Goal: Information Seeking & Learning: Find specific fact

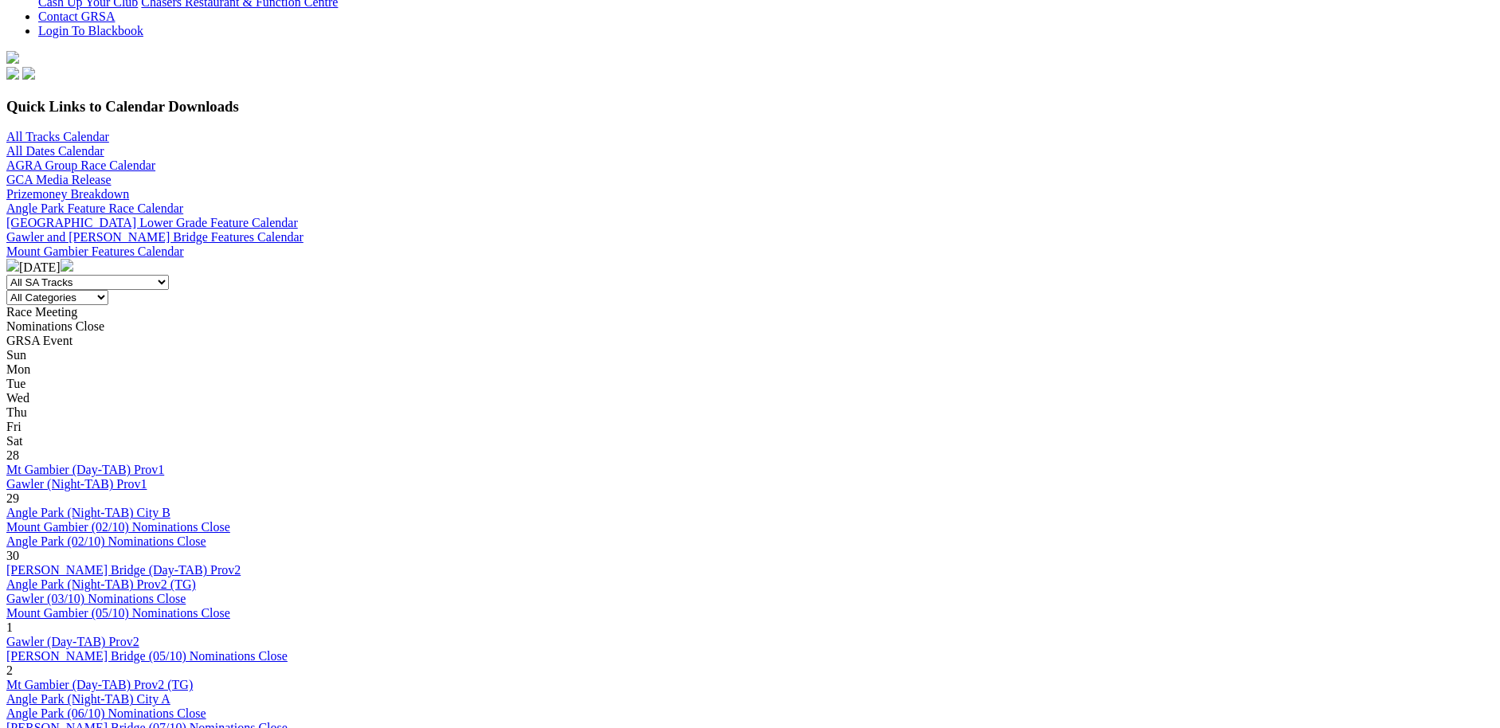
scroll to position [437, 0]
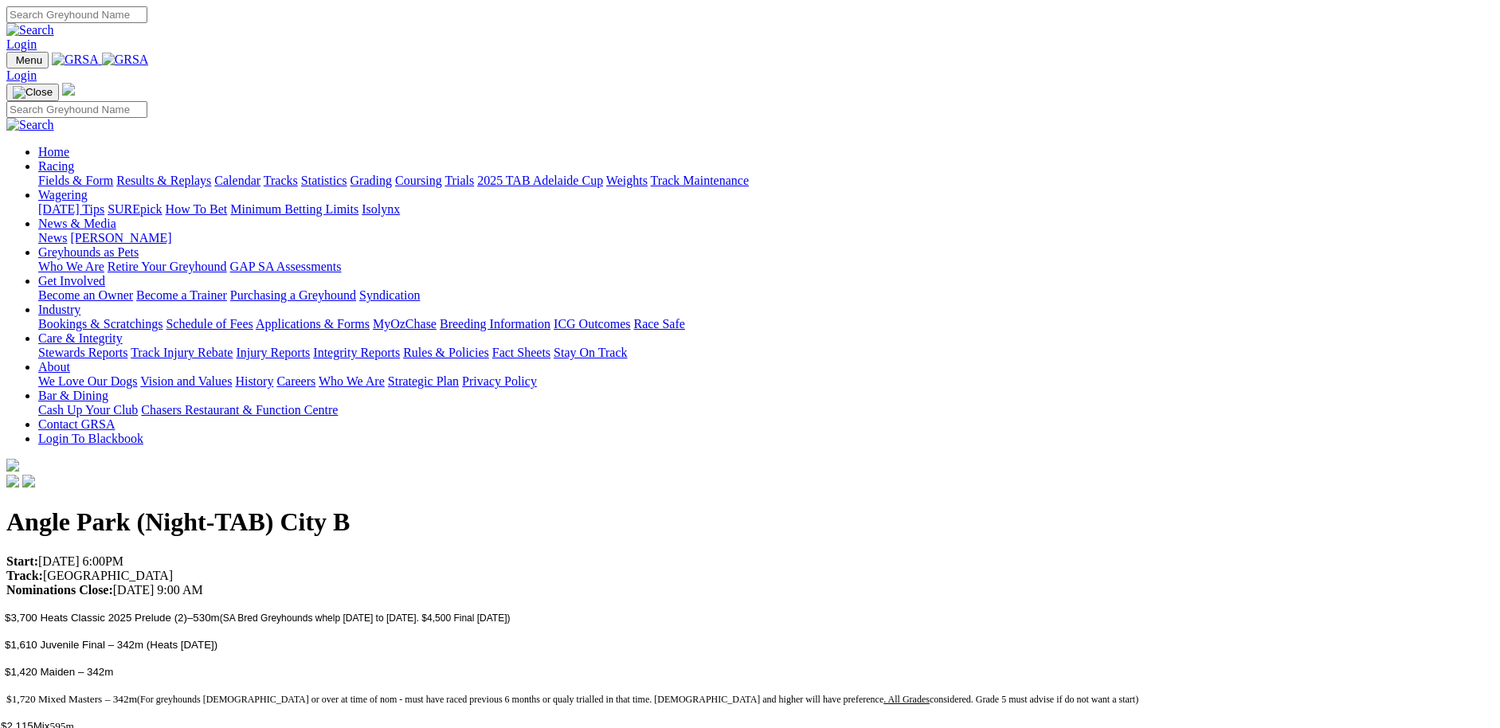
click at [211, 174] on link "Results & Replays" at bounding box center [163, 181] width 95 height 14
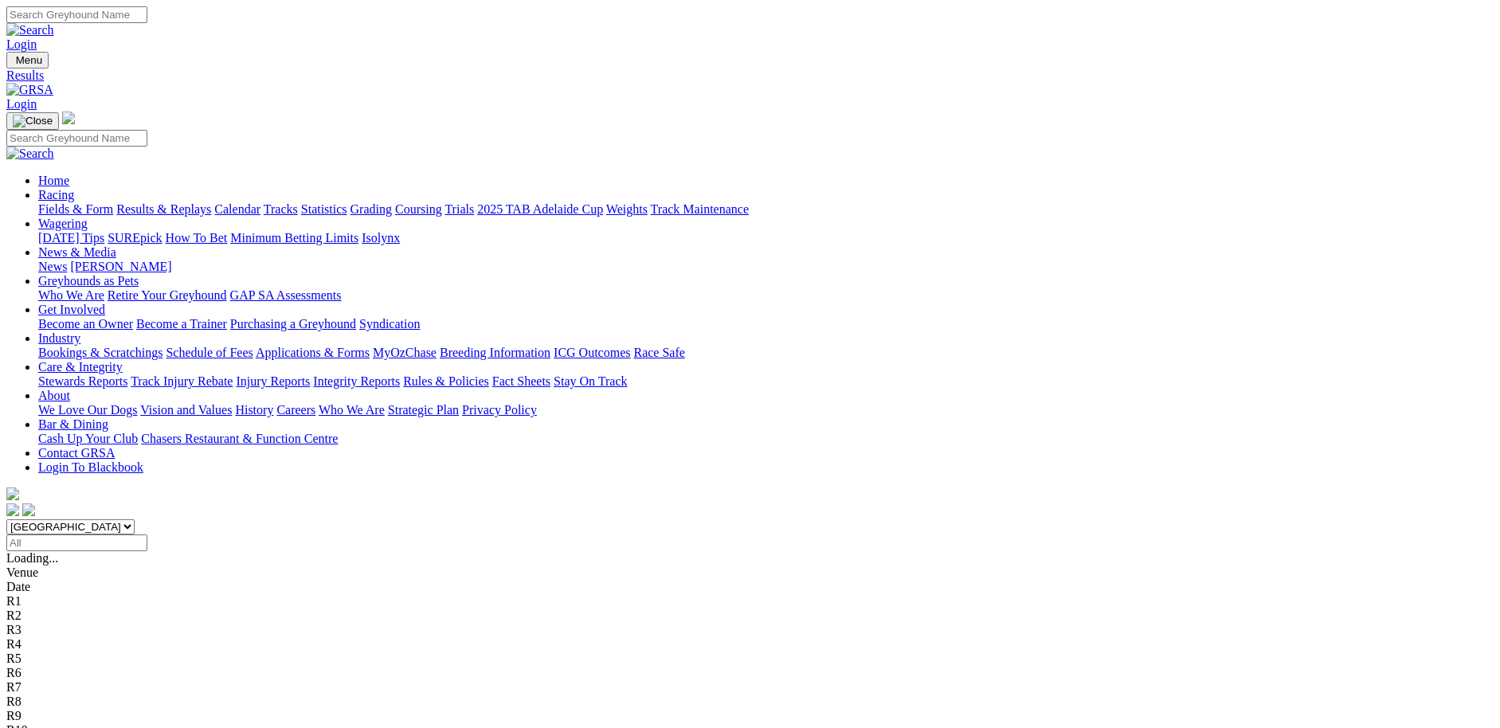
click at [147, 535] on input "Select date" at bounding box center [76, 543] width 141 height 17
type input "[DATE]"
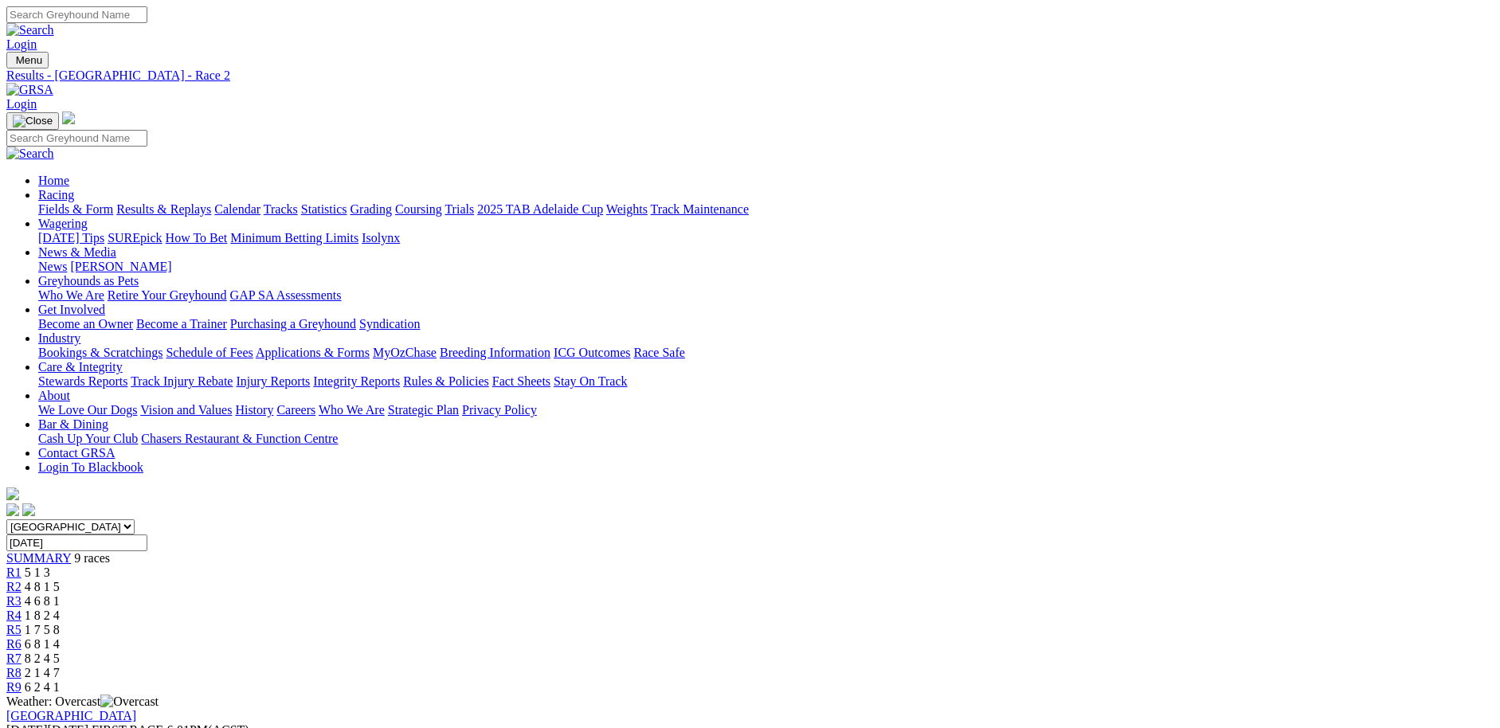
click at [60, 594] on span "4 6 8 1" at bounding box center [42, 601] width 35 height 14
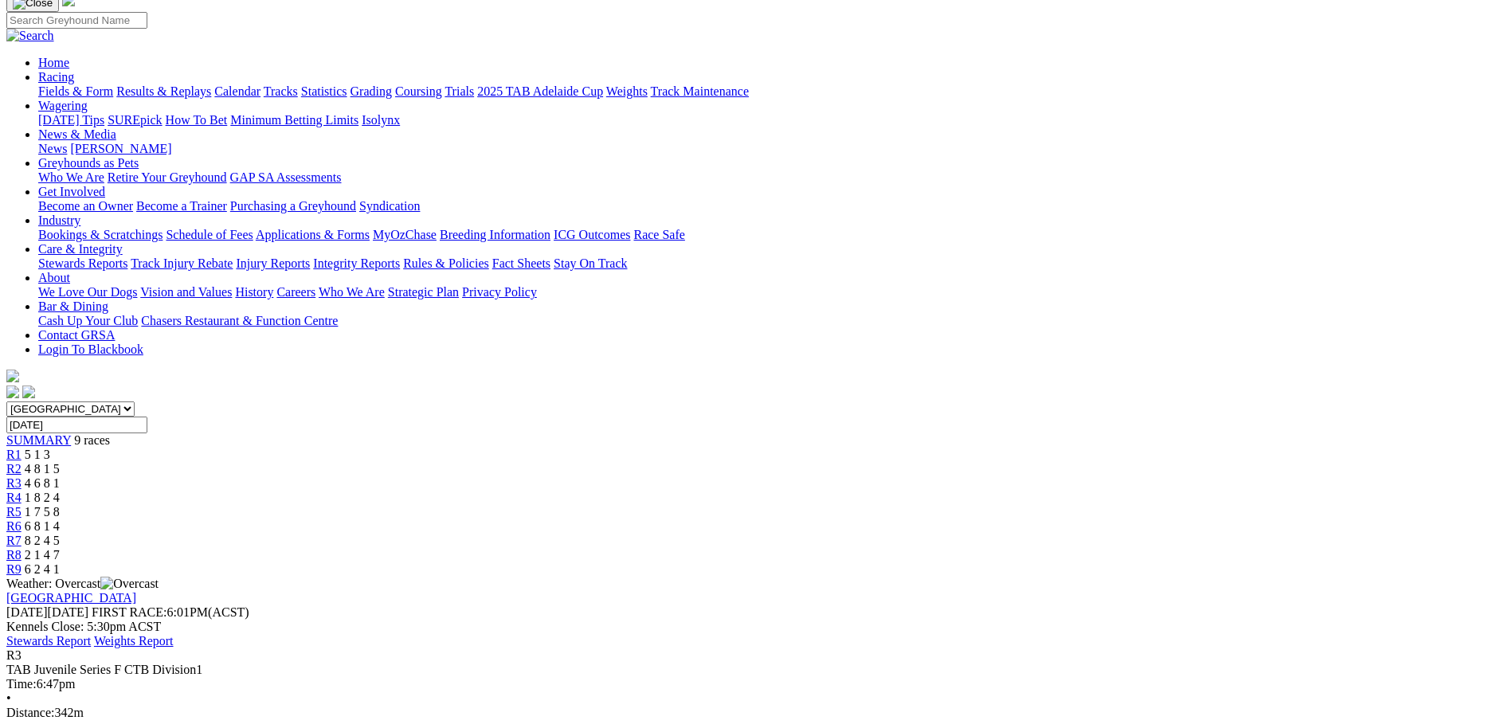
scroll to position [109, 0]
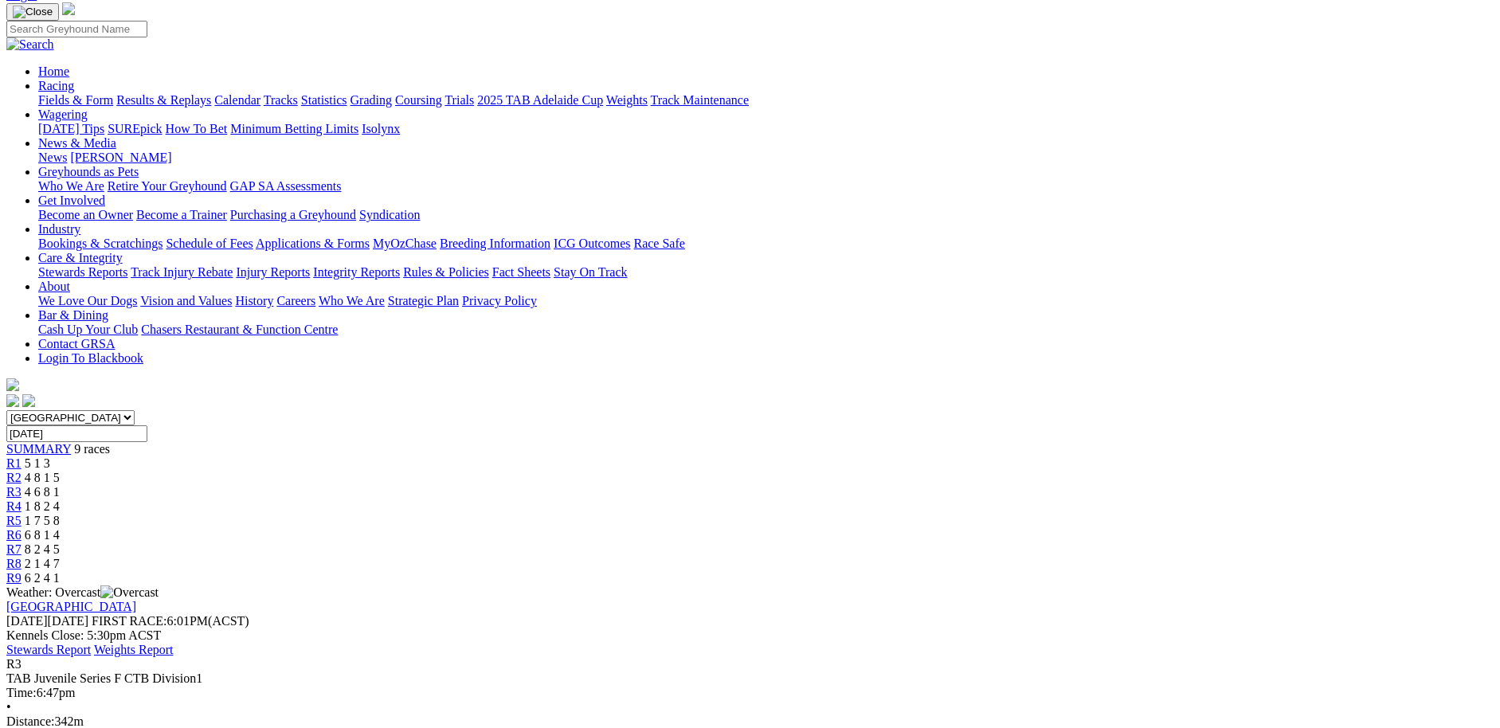
click at [60, 471] on span "4 8 1 5" at bounding box center [42, 478] width 35 height 14
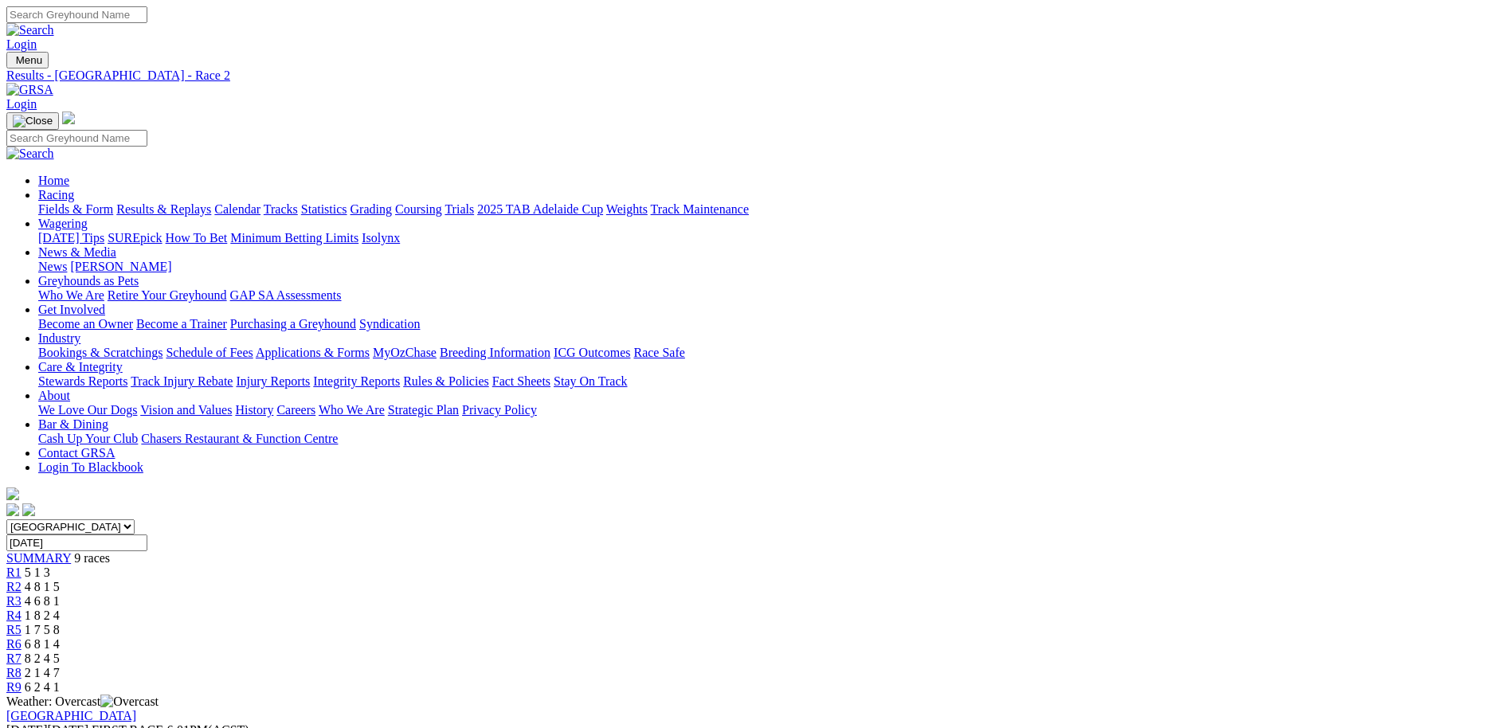
click at [22, 609] on link "R4" at bounding box center [13, 616] width 15 height 14
click at [261, 202] on link "Calendar" at bounding box center [237, 209] width 46 height 14
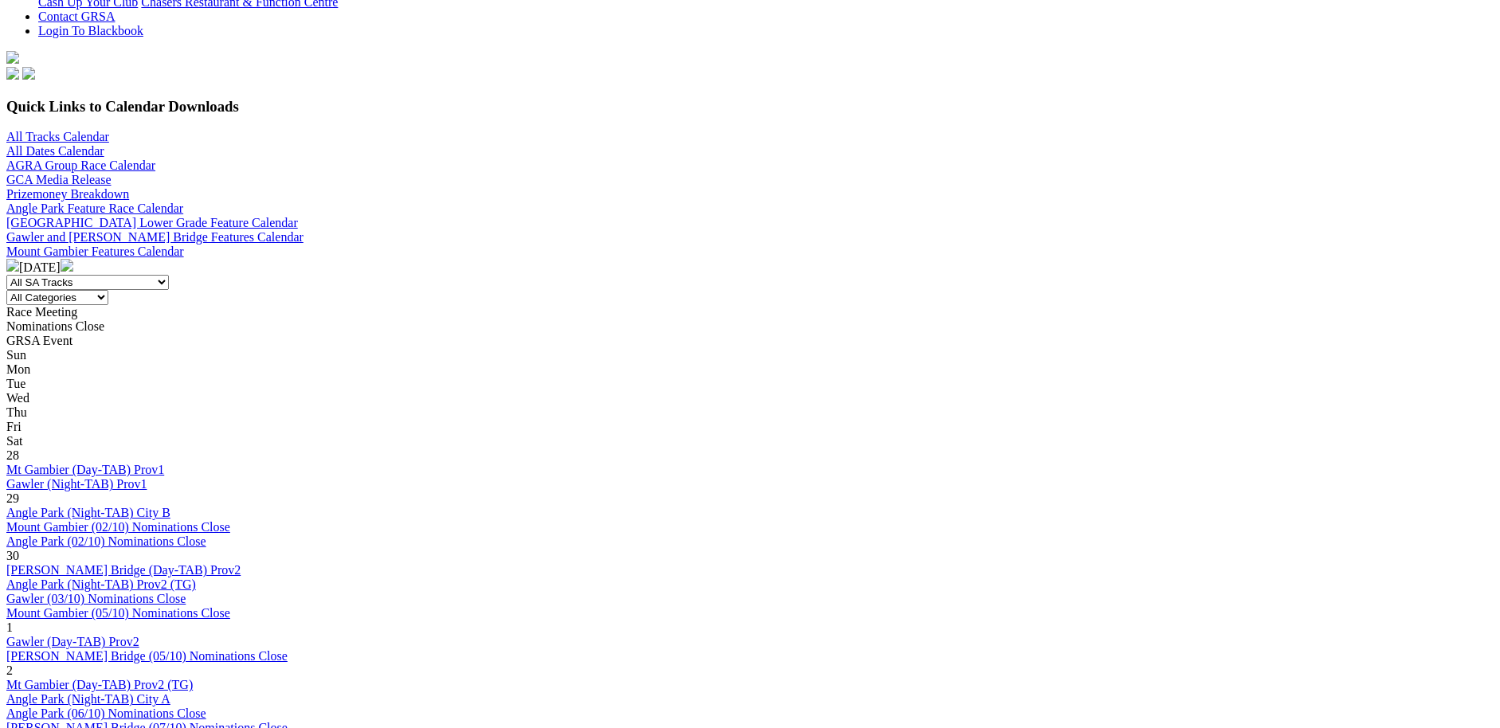
scroll to position [437, 0]
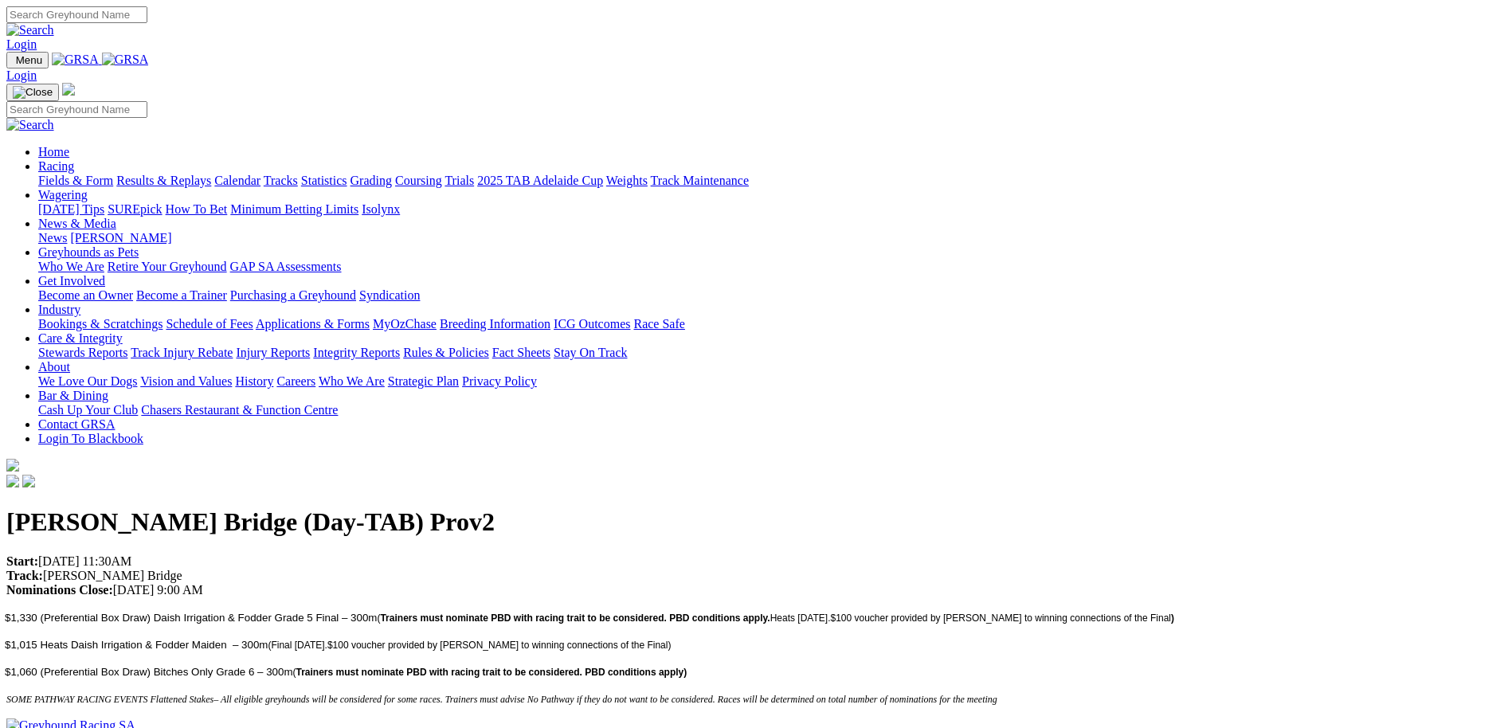
click at [80, 303] on link "Industry" at bounding box center [59, 310] width 42 height 14
click at [163, 317] on link "Bookings & Scratchings" at bounding box center [100, 324] width 124 height 14
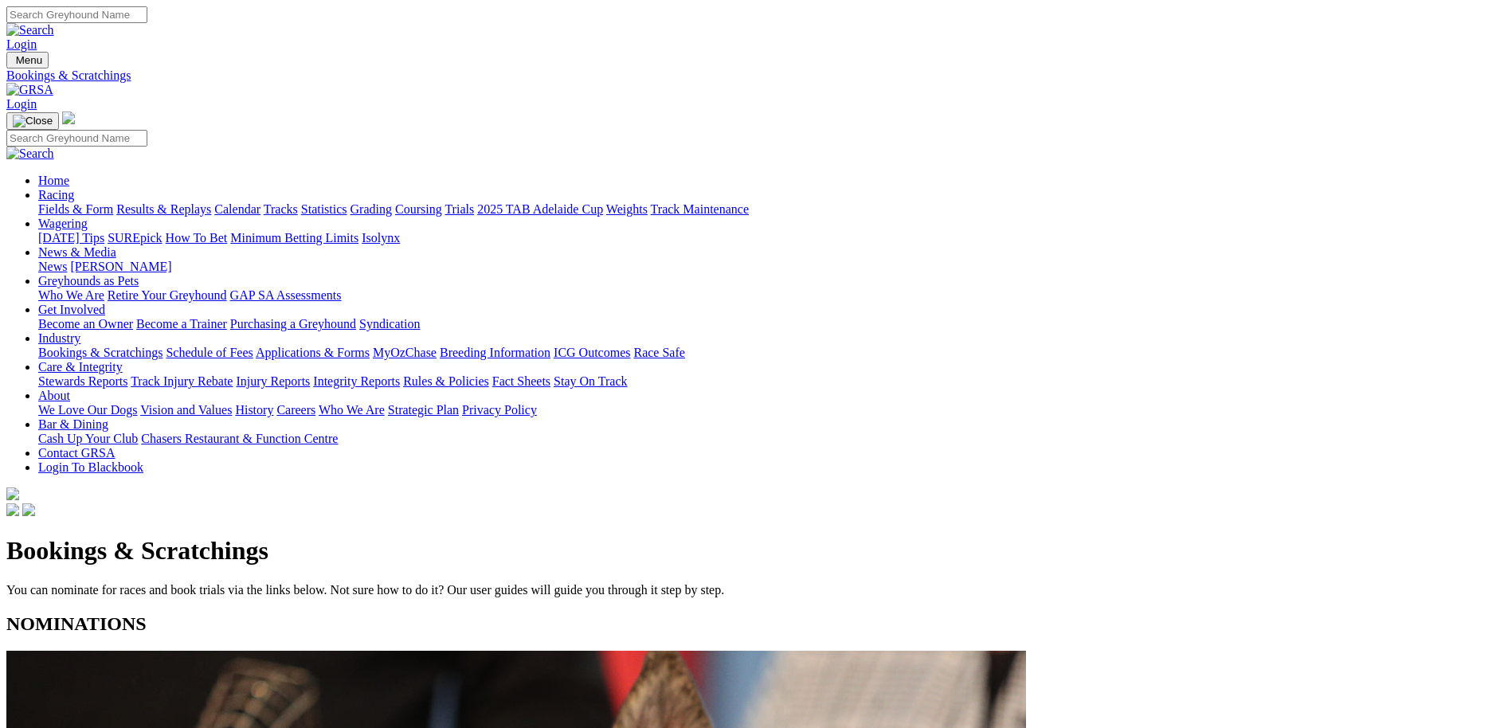
click at [147, 18] on input "Search" at bounding box center [76, 14] width 141 height 17
type input "ELLA'S DESTINY"
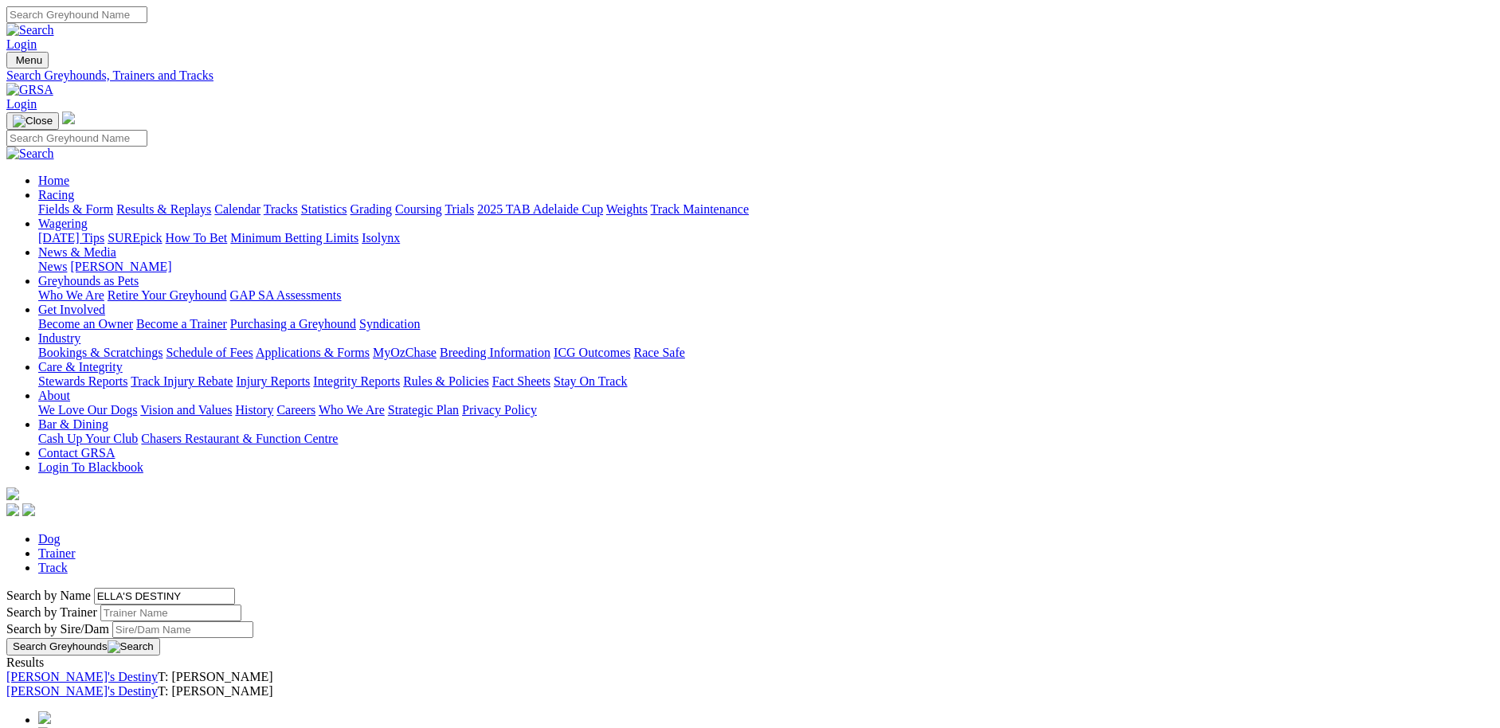
click at [158, 684] on link "Ella's Destiny" at bounding box center [81, 691] width 151 height 14
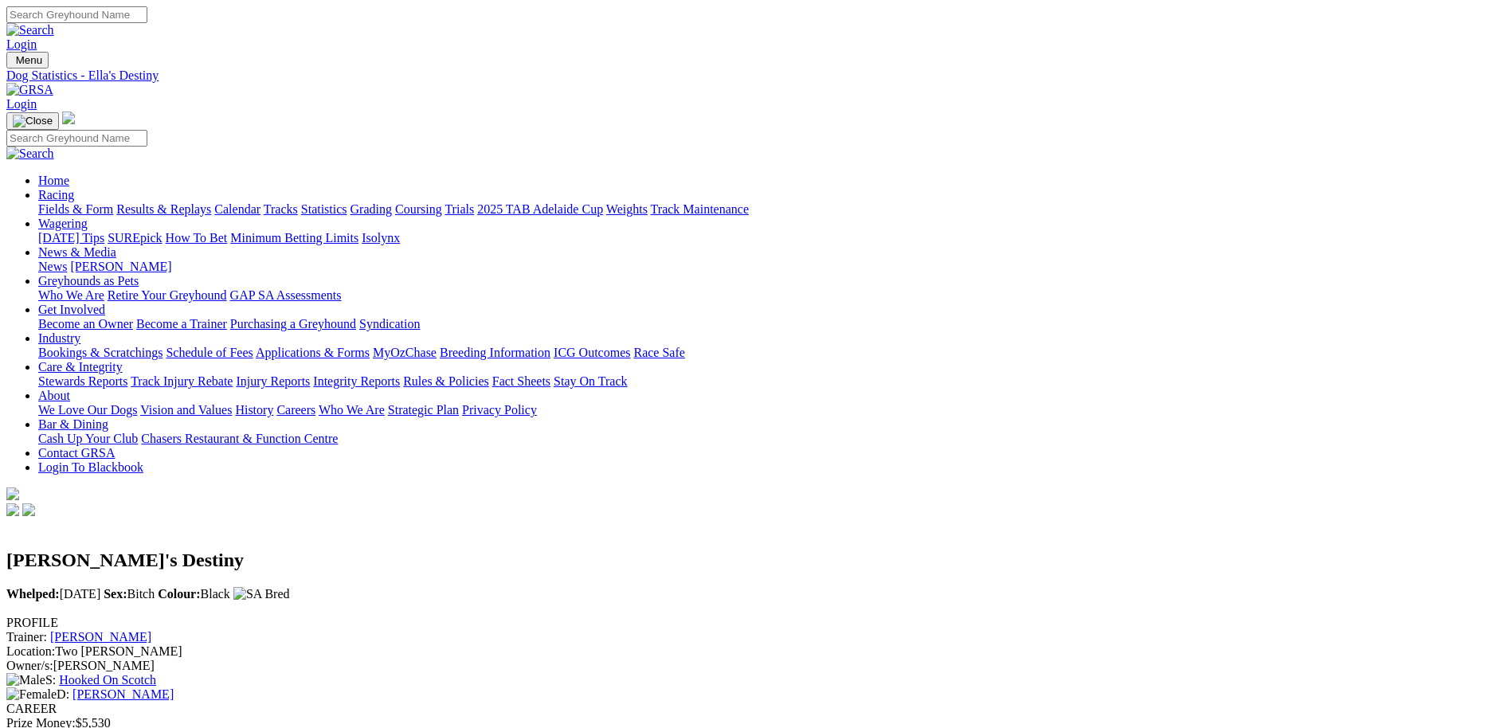
click at [147, 23] on input "Search" at bounding box center [76, 14] width 141 height 17
type input "huxi bear"
click at [54, 23] on img at bounding box center [30, 30] width 48 height 14
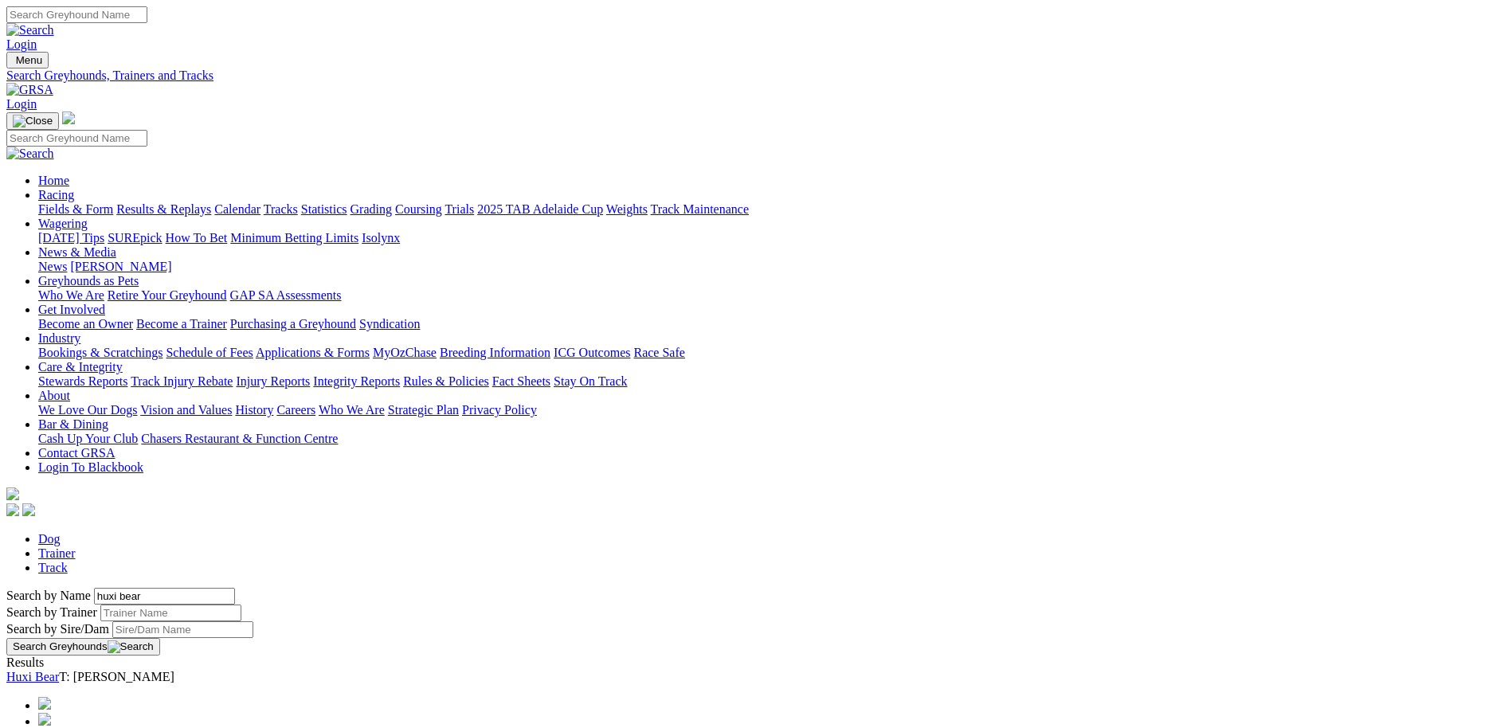
click at [59, 670] on link "Huxi Bear" at bounding box center [32, 677] width 53 height 14
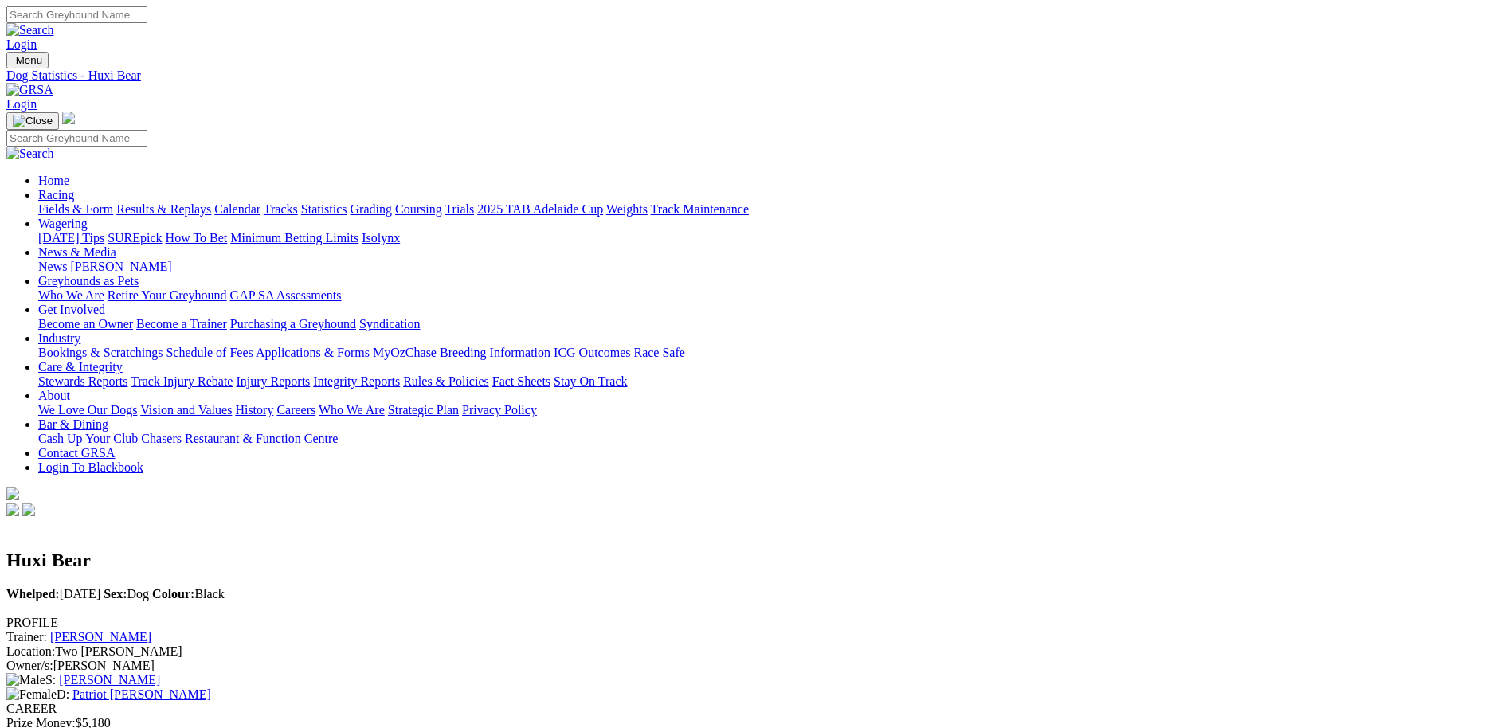
click at [211, 688] on link "Patriot [PERSON_NAME]" at bounding box center [142, 695] width 139 height 14
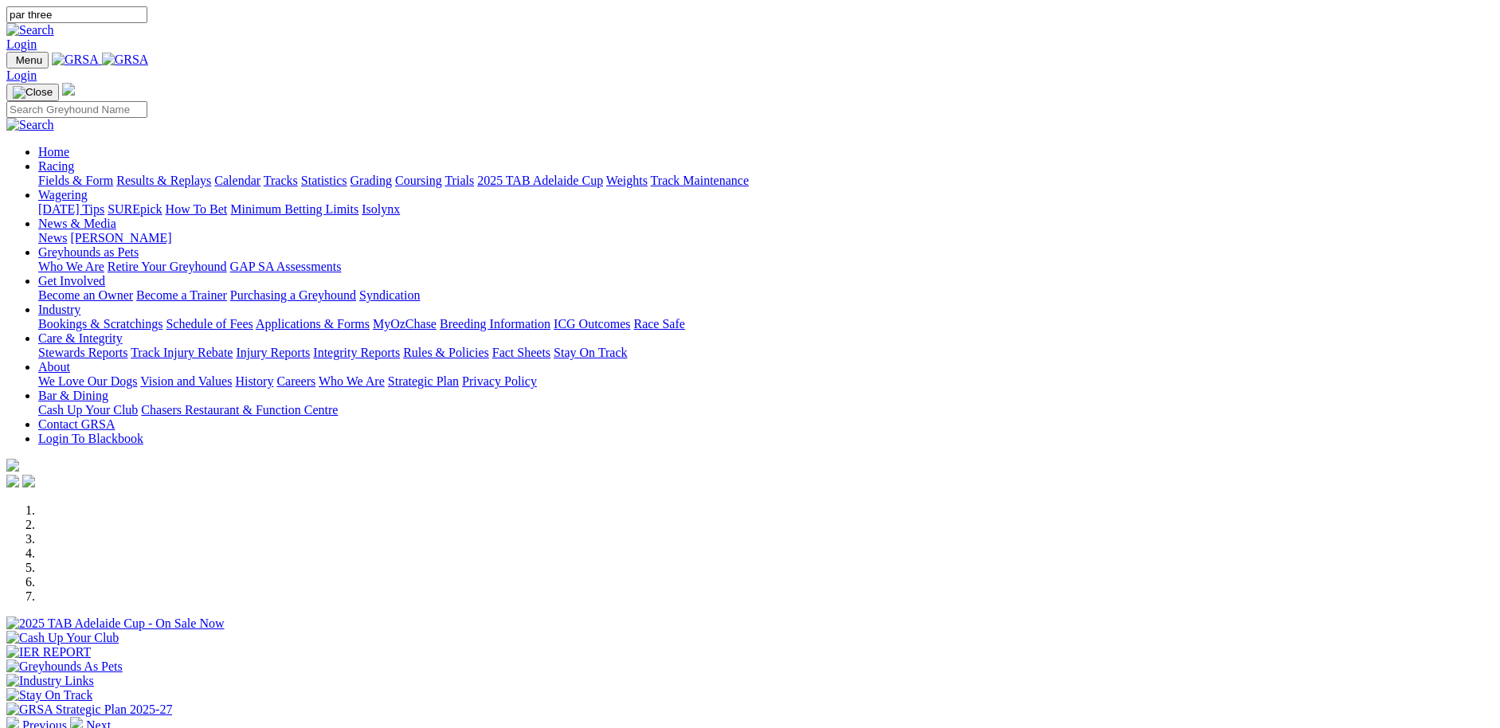
type input "par three"
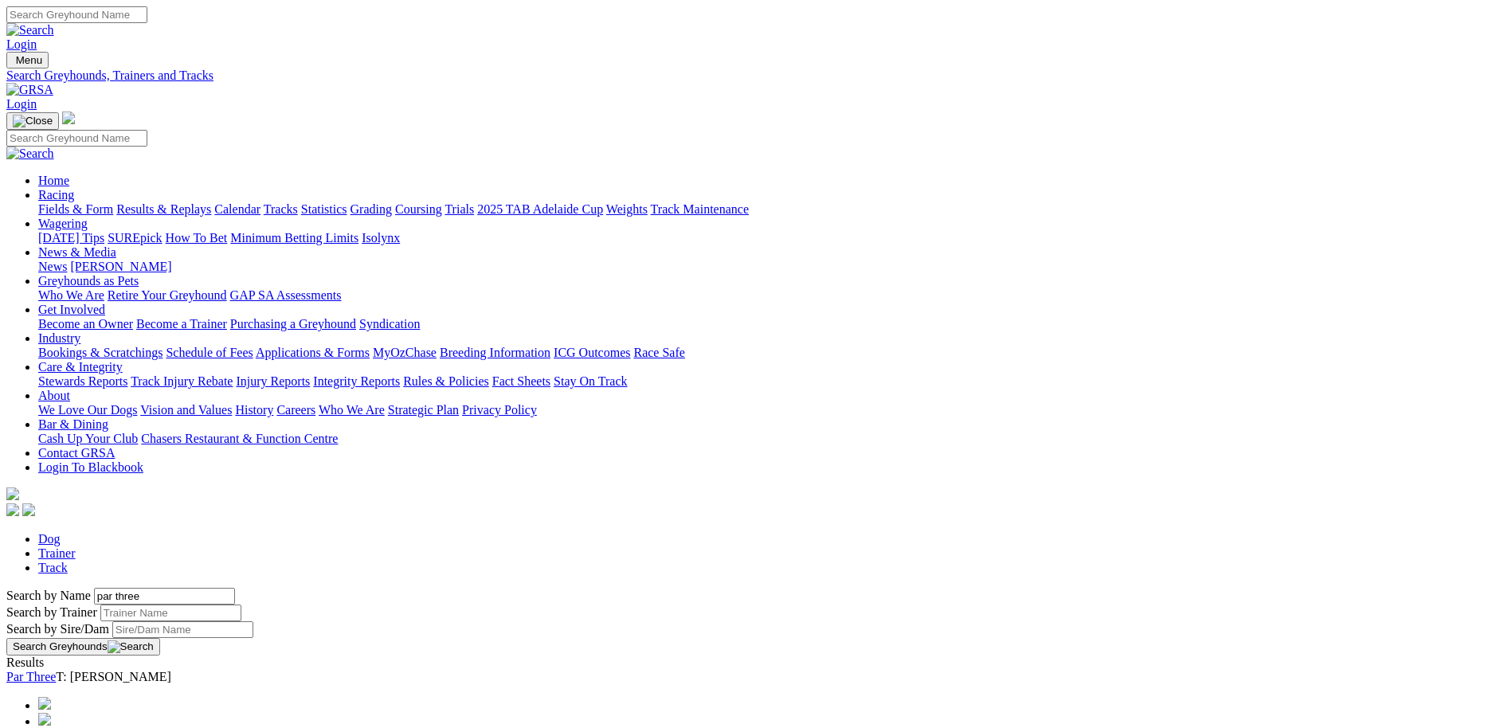
click at [56, 670] on link "Par Three" at bounding box center [30, 677] width 49 height 14
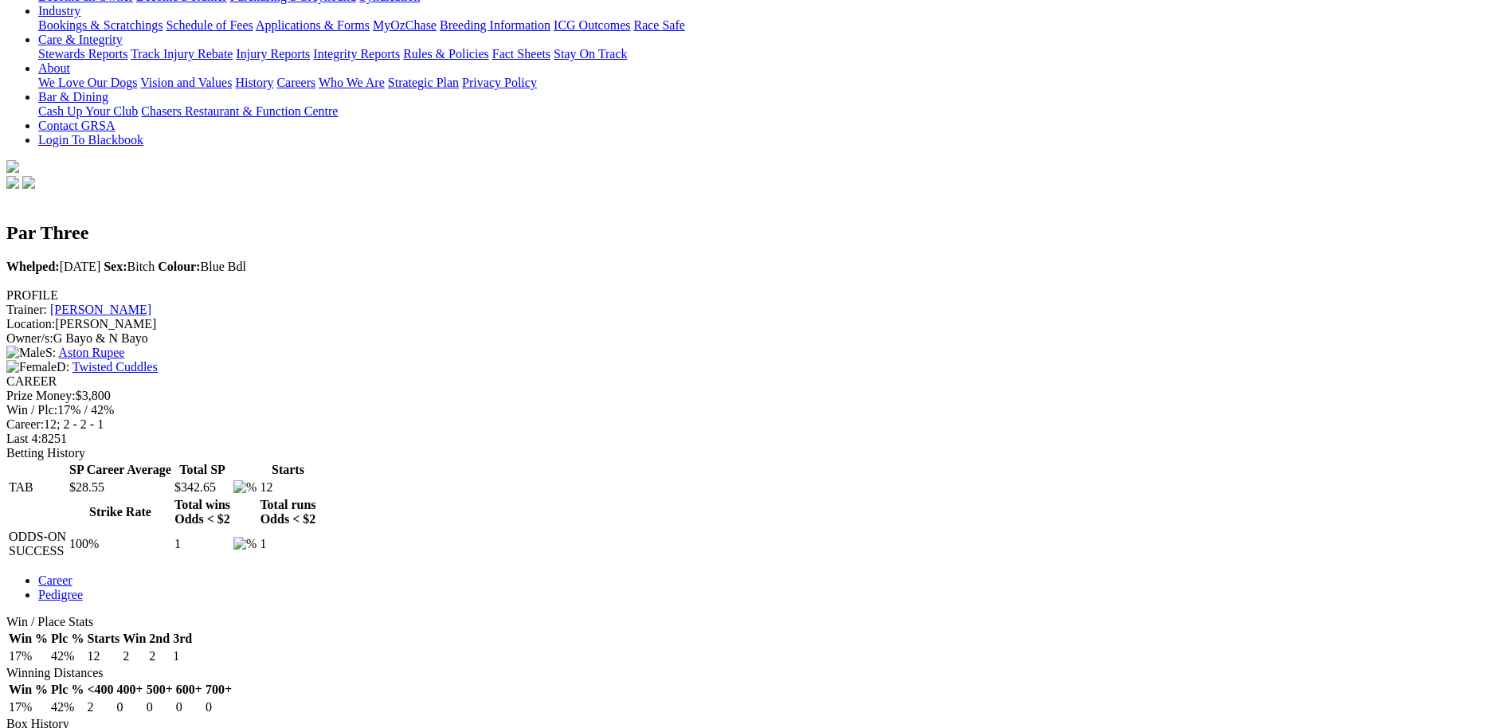
scroll to position [327, 0]
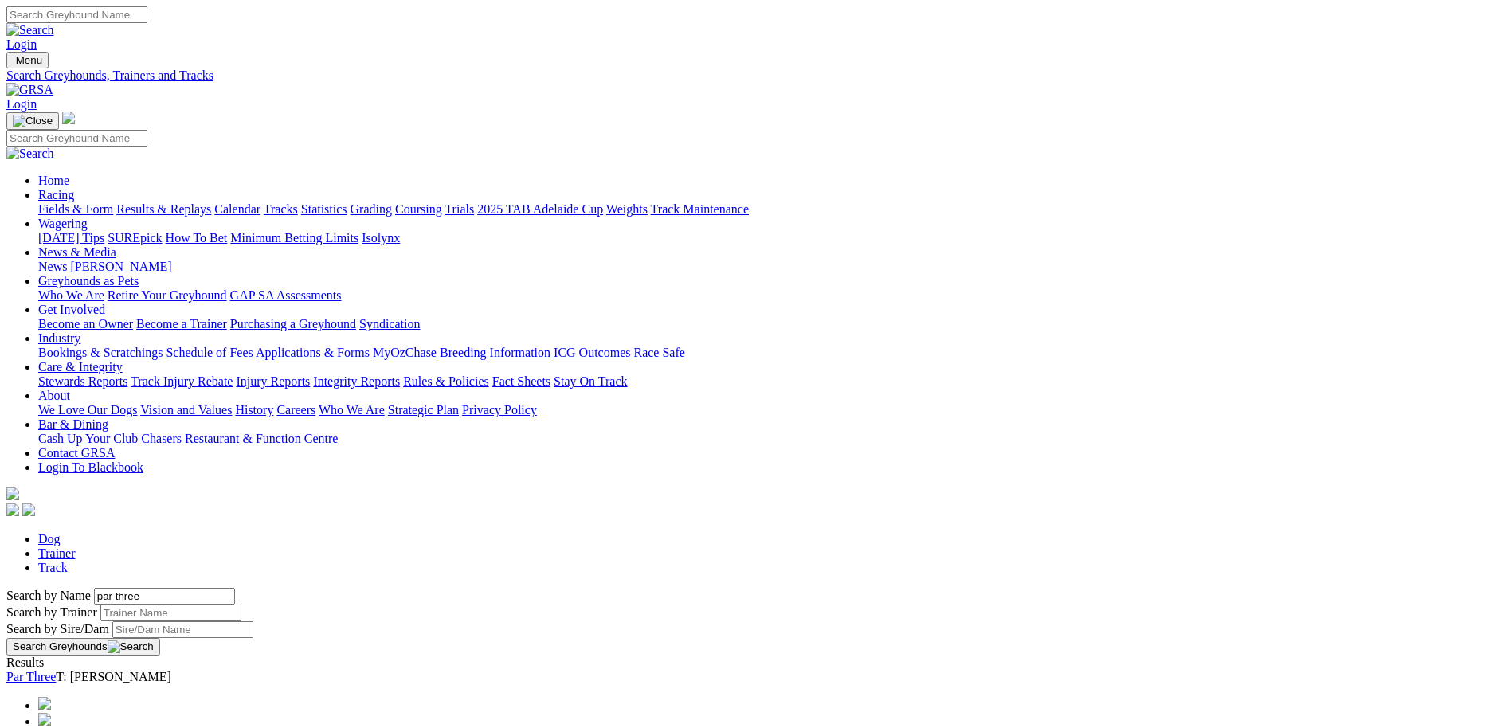
click at [147, 7] on input "Search" at bounding box center [76, 14] width 141 height 17
type input "zipping [PERSON_NAME]"
click at [151, 670] on link "Zipping [PERSON_NAME]" at bounding box center [78, 677] width 145 height 14
